Goal: Task Accomplishment & Management: Manage account settings

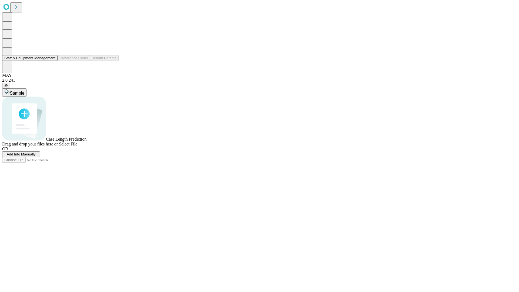
click at [52, 61] on button "Staff & Equipment Management" at bounding box center [29, 58] width 55 height 6
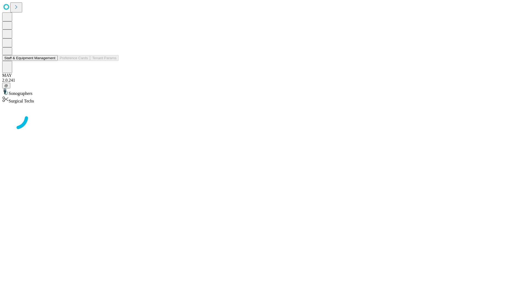
click at [52, 61] on button "Staff & Equipment Management" at bounding box center [29, 58] width 55 height 6
